Goal: Check status: Check status

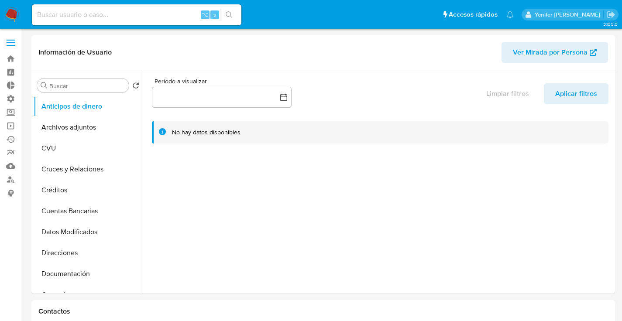
select select "10"
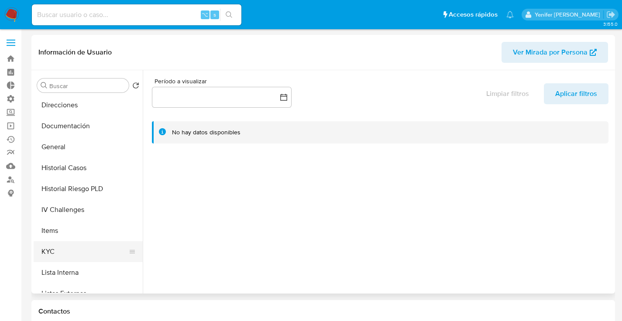
scroll to position [153, 0]
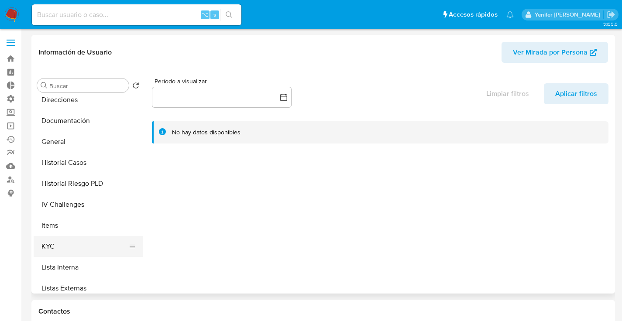
click at [50, 252] on button "KYC" at bounding box center [85, 246] width 102 height 21
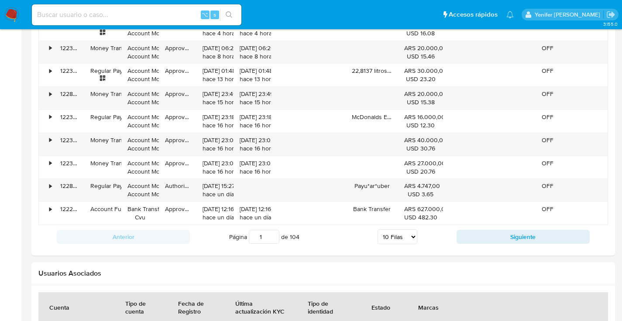
scroll to position [793, 0]
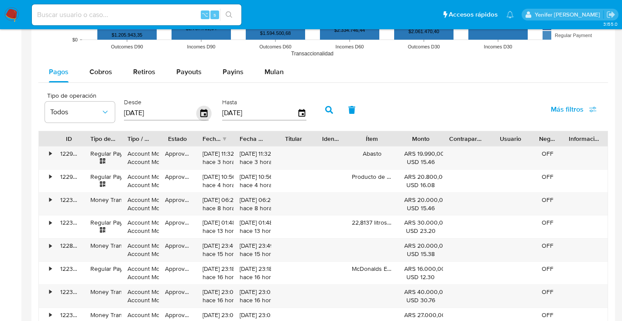
click at [204, 111] on icon "button" at bounding box center [203, 113] width 7 height 8
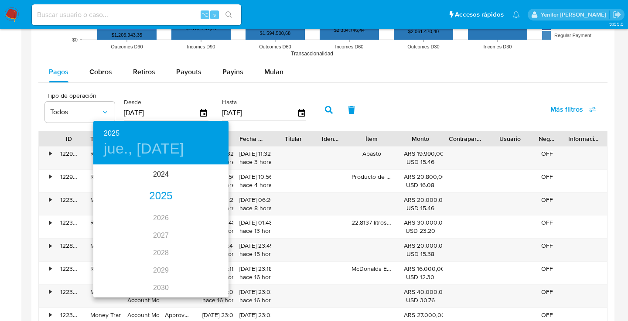
click at [163, 201] on div "2025" at bounding box center [160, 196] width 135 height 17
click at [117, 247] on div "[DATE]." at bounding box center [115, 247] width 45 height 33
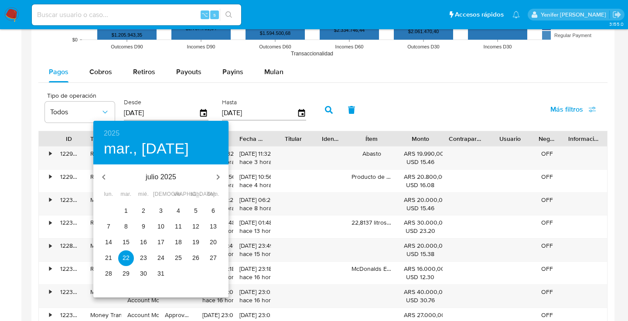
click at [194, 243] on p "19" at bounding box center [195, 242] width 7 height 9
type input "[DATE]"
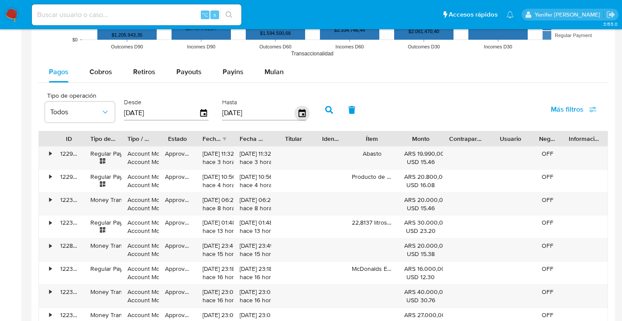
click at [307, 111] on div "Hasta [DATE]" at bounding box center [265, 109] width 91 height 35
click at [303, 111] on icon "button" at bounding box center [301, 113] width 15 height 15
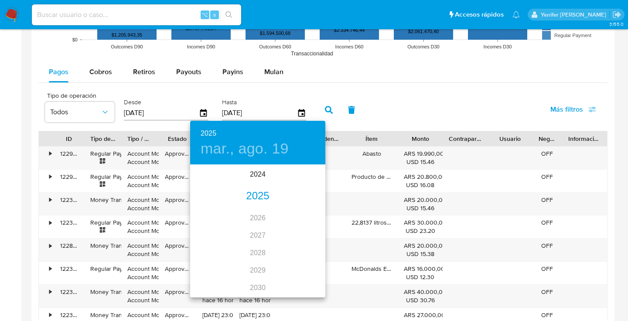
click at [255, 194] on div "2025" at bounding box center [257, 196] width 135 height 17
click at [208, 247] on div "[DATE]." at bounding box center [212, 247] width 45 height 33
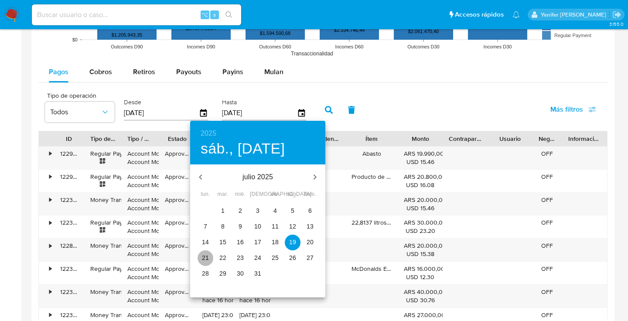
click at [205, 255] on p "21" at bounding box center [205, 258] width 7 height 9
type input "[DATE]"
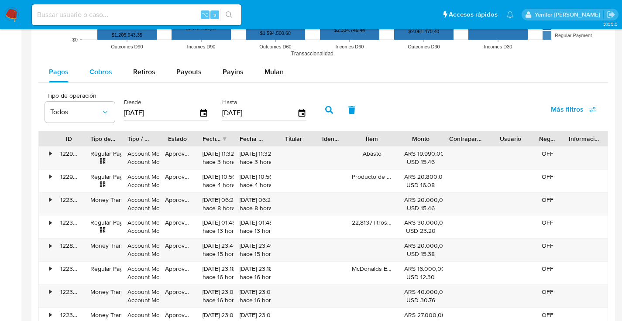
click at [91, 72] on span "Cobros" at bounding box center [100, 72] width 23 height 10
select select "10"
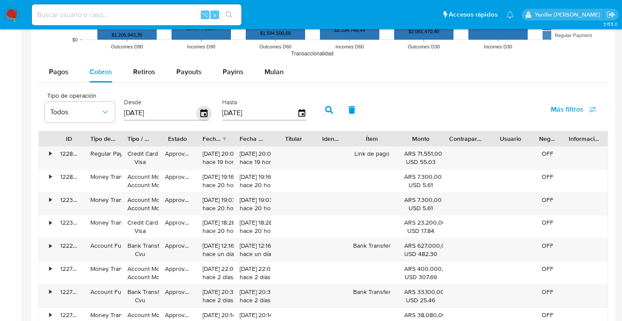
click at [201, 111] on icon "button" at bounding box center [203, 113] width 7 height 8
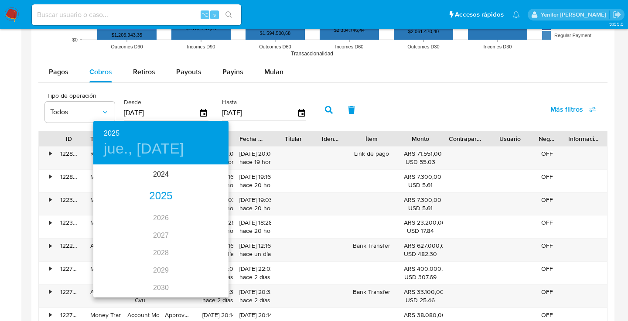
click at [157, 193] on div "2025" at bounding box center [160, 196] width 135 height 17
click at [114, 242] on div "[DATE]." at bounding box center [115, 247] width 45 height 33
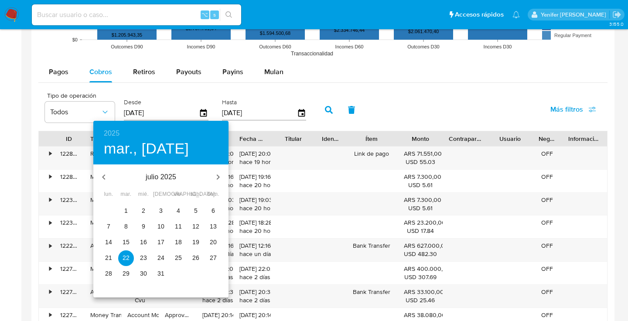
click at [199, 242] on p "19" at bounding box center [195, 242] width 7 height 9
type input "[DATE]"
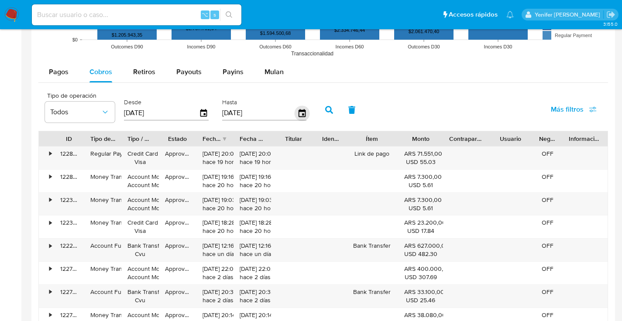
click at [301, 112] on icon "button" at bounding box center [301, 113] width 7 height 8
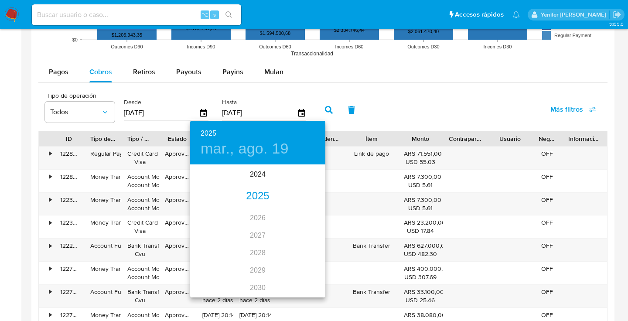
click at [259, 195] on div "2025" at bounding box center [257, 196] width 135 height 17
click at [211, 246] on div "[DATE]." at bounding box center [212, 247] width 45 height 33
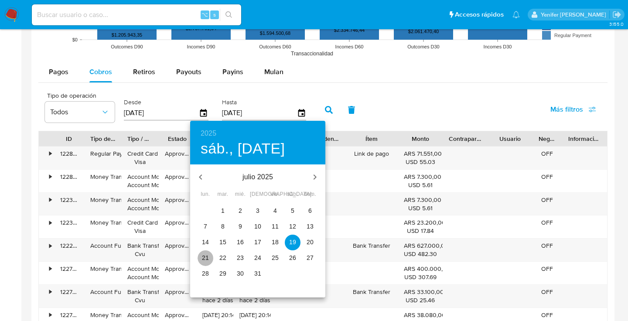
click at [206, 258] on p "21" at bounding box center [205, 258] width 7 height 9
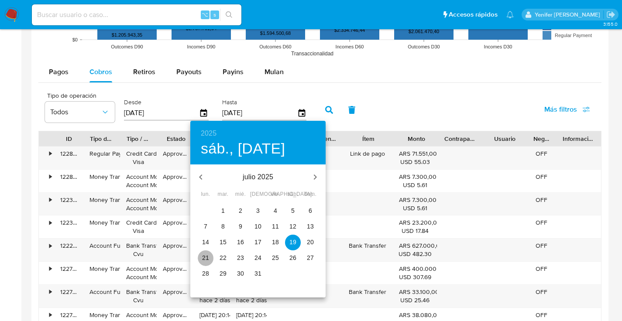
type input "[DATE]"
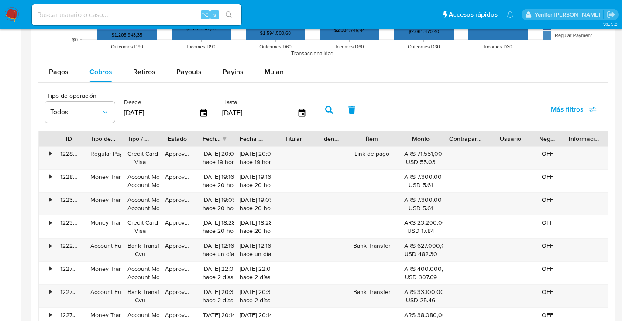
click at [326, 107] on icon "button" at bounding box center [329, 110] width 8 height 8
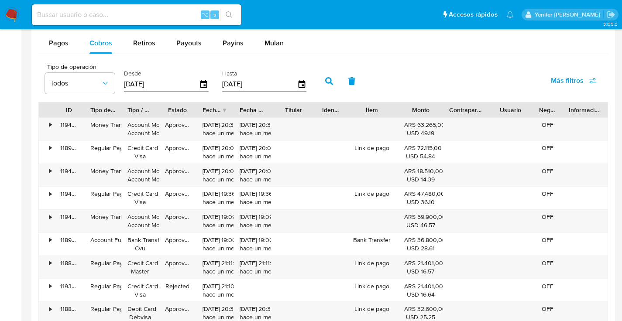
scroll to position [873, 0]
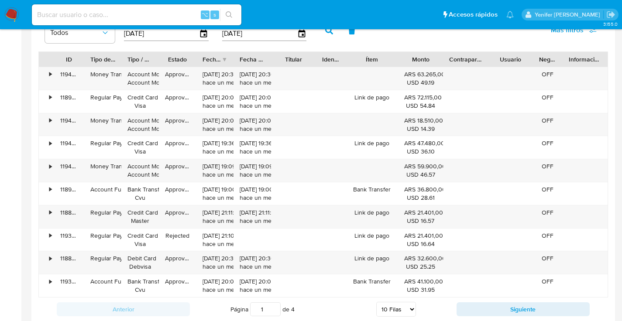
click at [399, 309] on select "5 Filas 10 Filas 20 Filas 25 Filas 50 Filas 100 Filas" at bounding box center [396, 309] width 40 height 15
select select "100"
click at [376, 302] on select "5 Filas 10 Filas 20 Filas 25 Filas 50 Filas 100 Filas" at bounding box center [396, 309] width 40 height 15
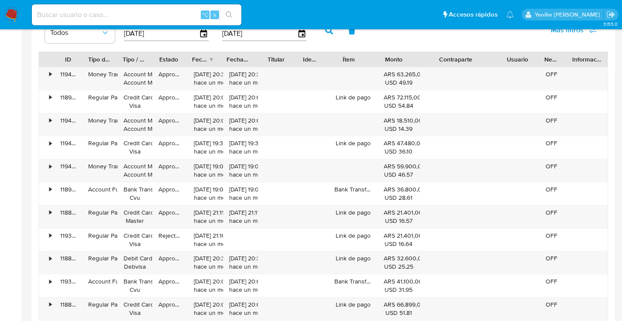
drag, startPoint x: 488, startPoint y: 60, endPoint x: 526, endPoint y: 59, distance: 38.4
click at [527, 59] on div "ID Tipo de operación Tipo / Método Estado Fecha de creación Fecha de aprobación…" at bounding box center [323, 59] width 569 height 15
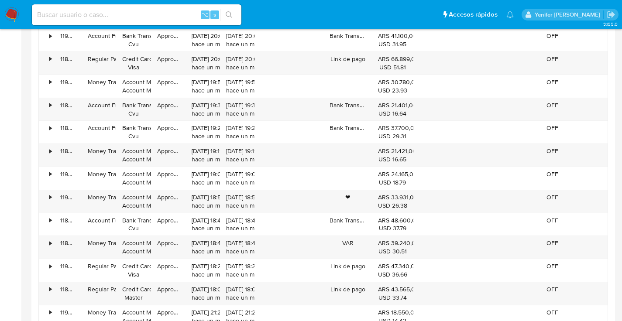
scroll to position [1125, 0]
